Goal: Use online tool/utility: Utilize a website feature to perform a specific function

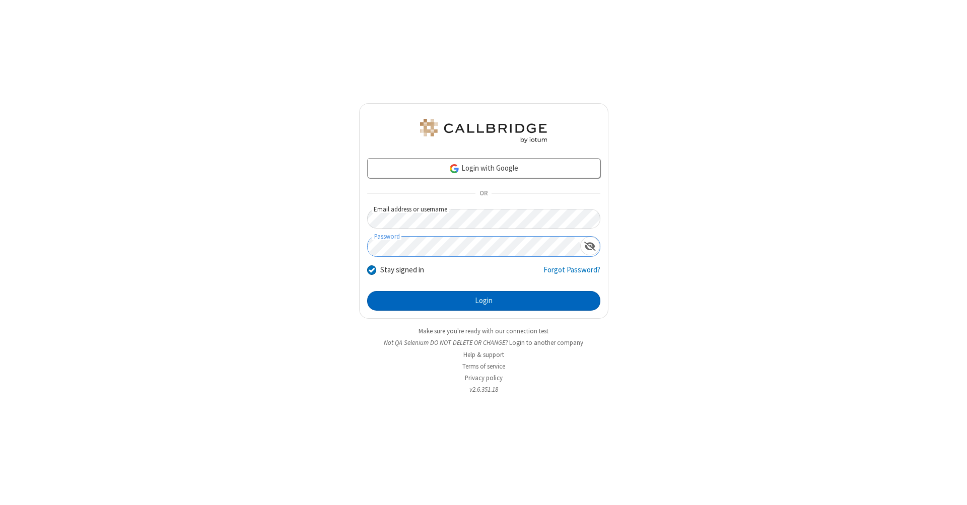
click at [483, 301] on button "Login" at bounding box center [483, 301] width 233 height 20
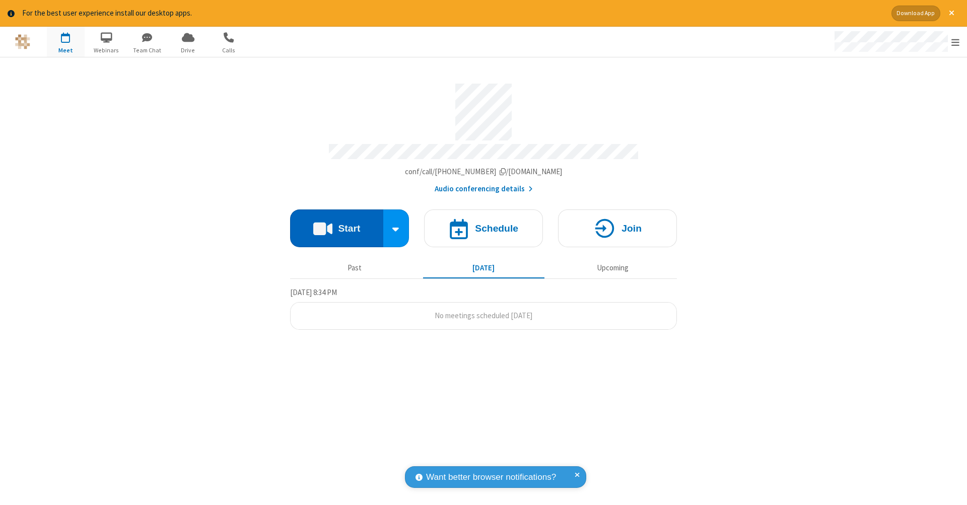
click at [336, 223] on button "Start" at bounding box center [336, 228] width 93 height 38
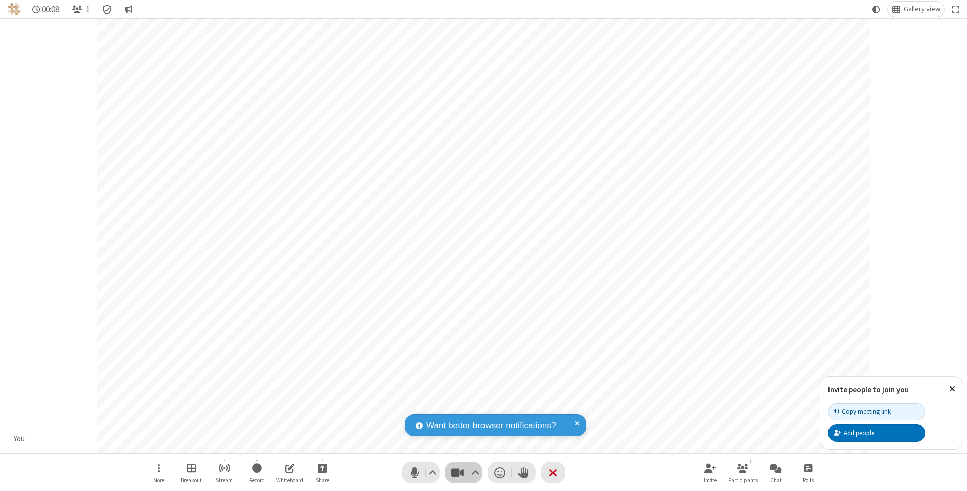
click at [457, 472] on span "Stop video (⌘+Shift+V)" at bounding box center [457, 472] width 15 height 15
click at [457, 472] on span "Start video (⌘+Shift+V)" at bounding box center [457, 472] width 15 height 15
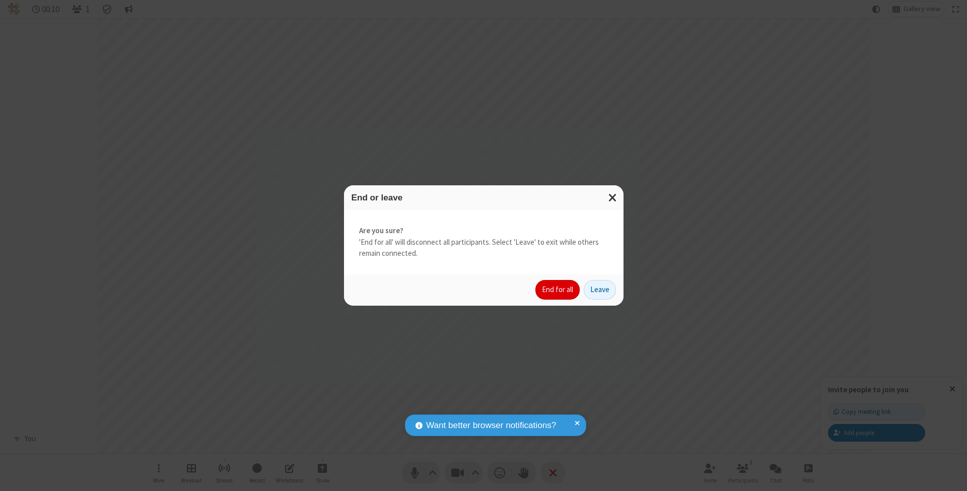
click at [558, 289] on button "End for all" at bounding box center [557, 290] width 44 height 20
